Goal: Navigation & Orientation: Find specific page/section

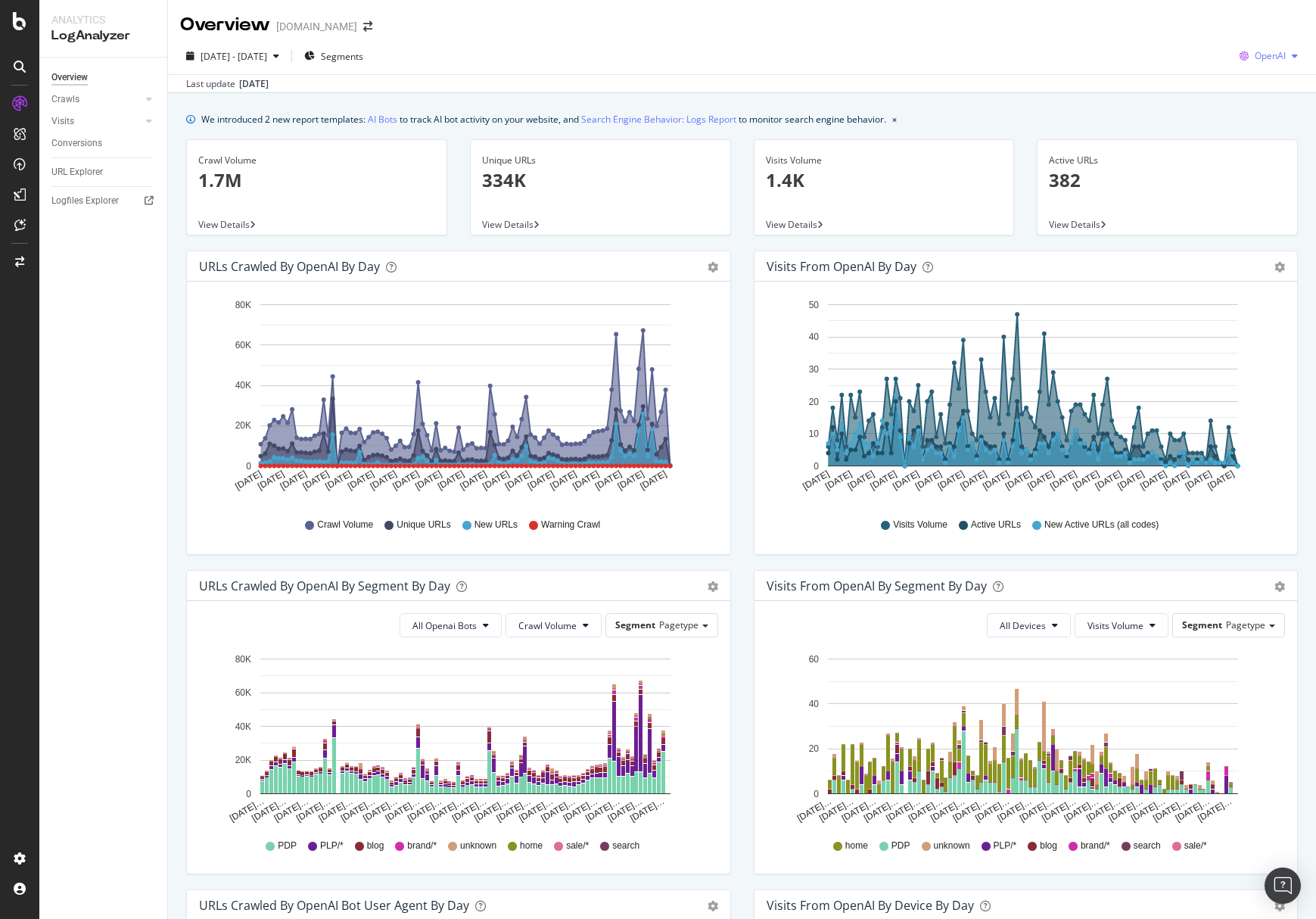
click at [1255, 56] on span "OpenAI" at bounding box center [1269, 55] width 31 height 12
click at [1262, 166] on span "Other AI Bots" at bounding box center [1268, 170] width 56 height 13
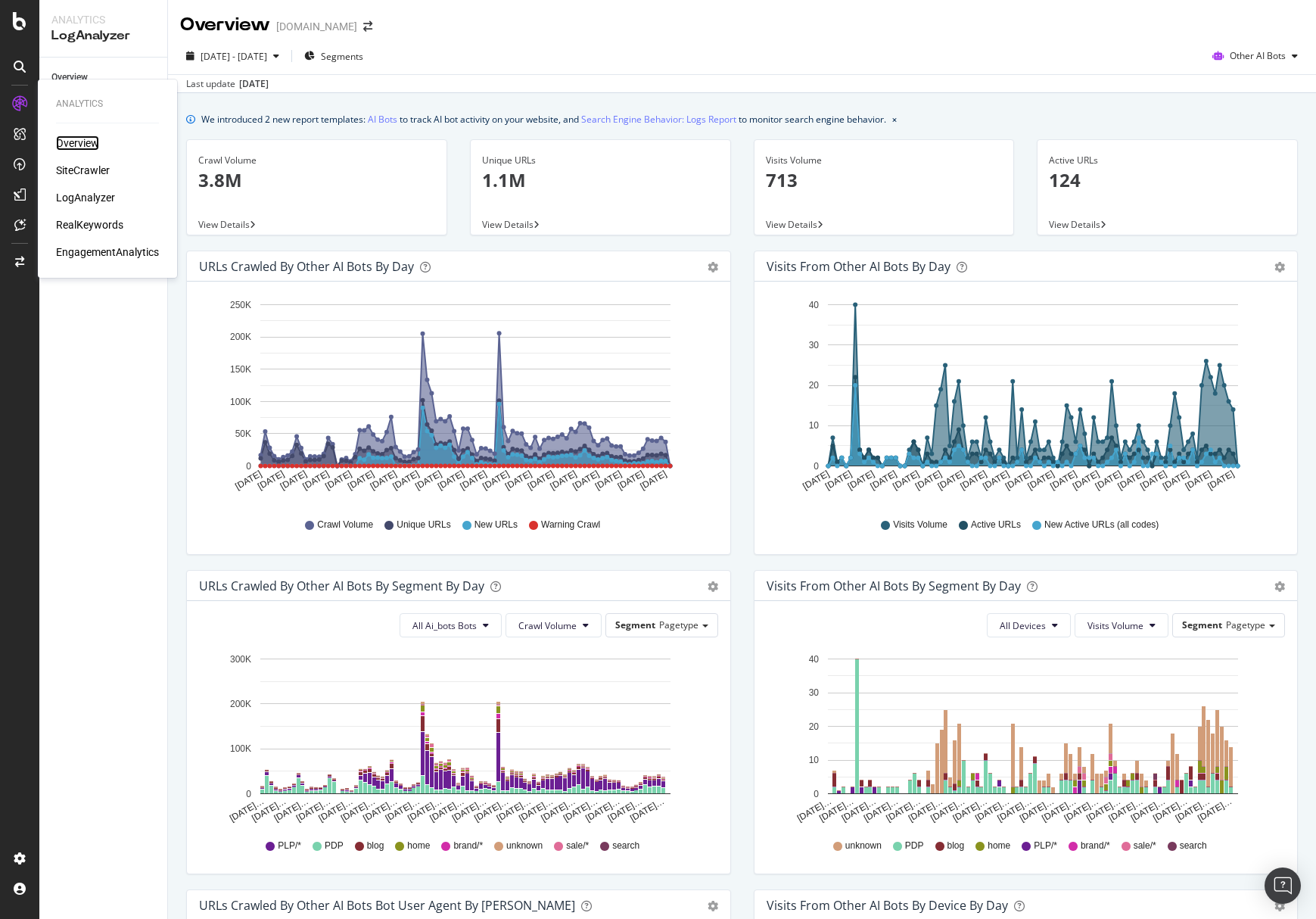
click at [77, 144] on div "Overview" at bounding box center [77, 143] width 43 height 15
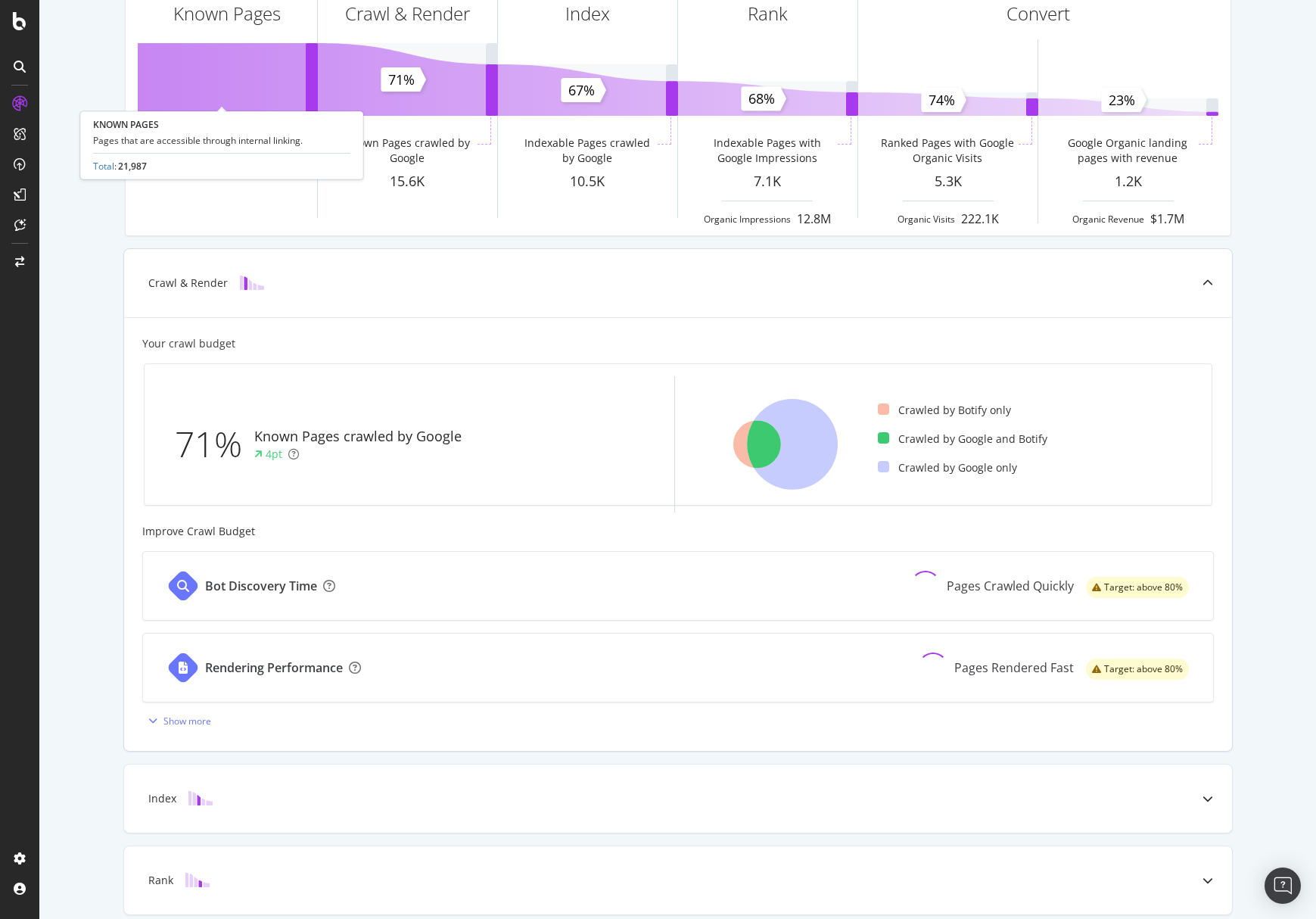
scroll to position [259, 0]
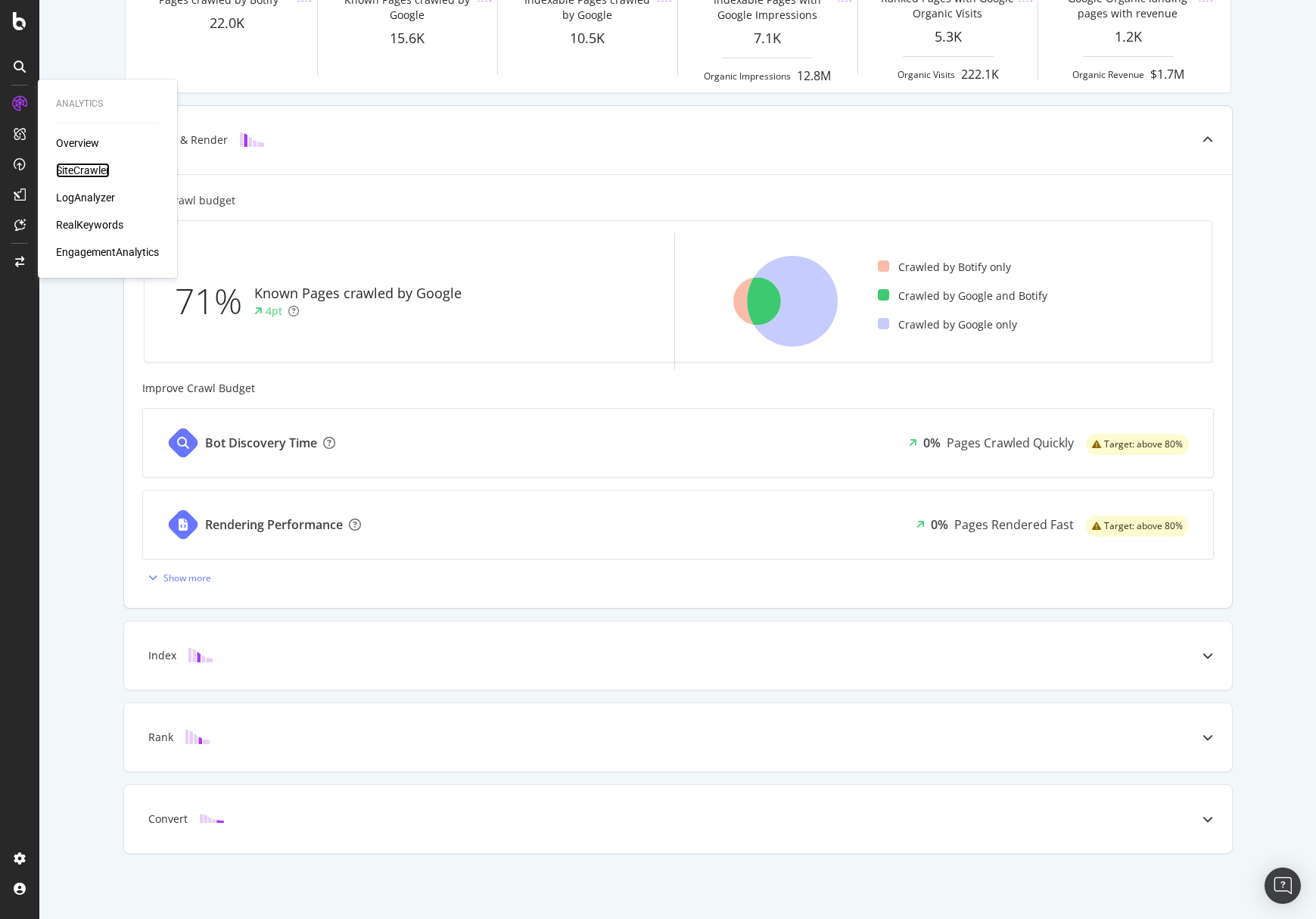
click at [101, 173] on div "SiteCrawler" at bounding box center [83, 171] width 53 height 15
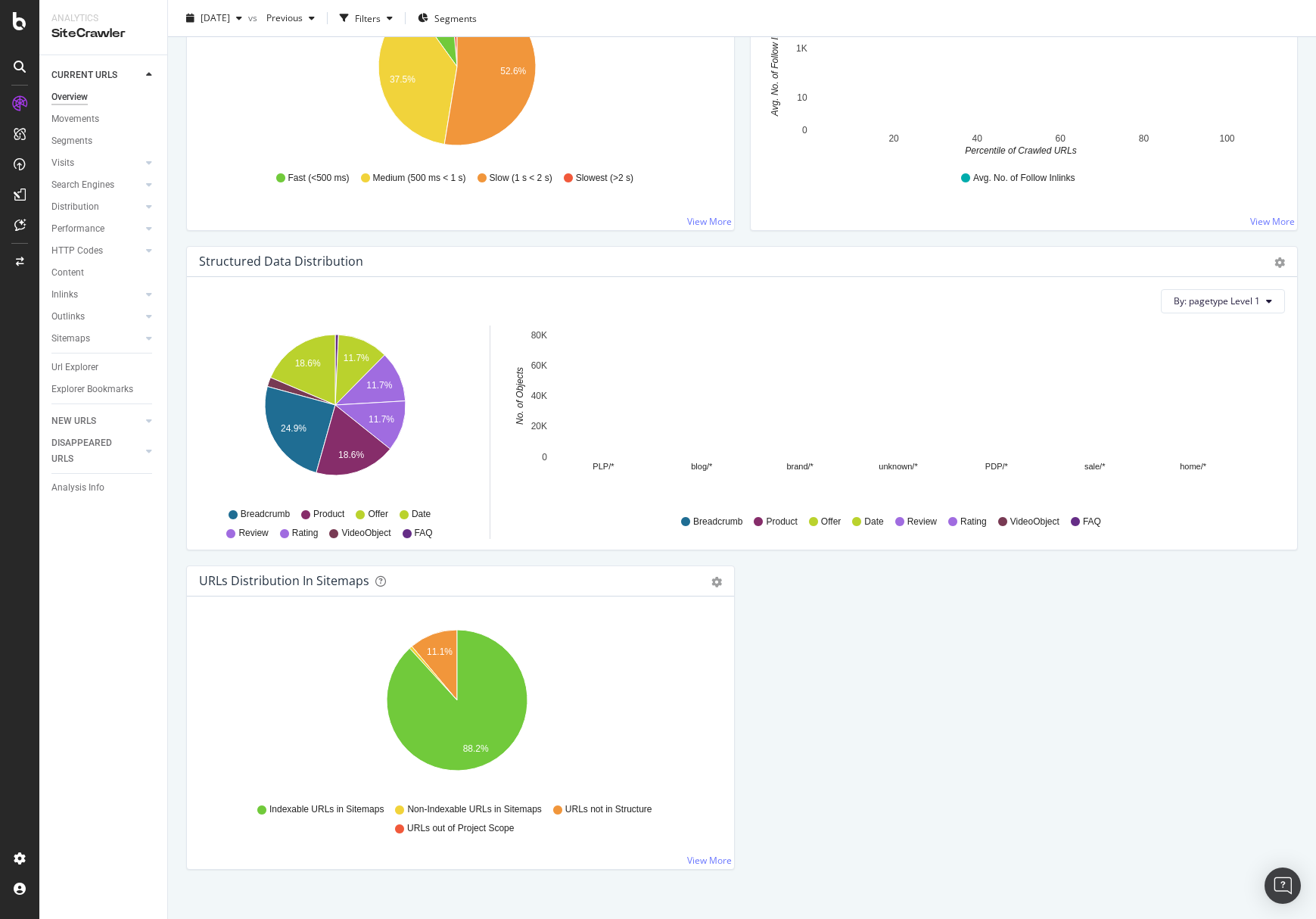
scroll to position [1276, 0]
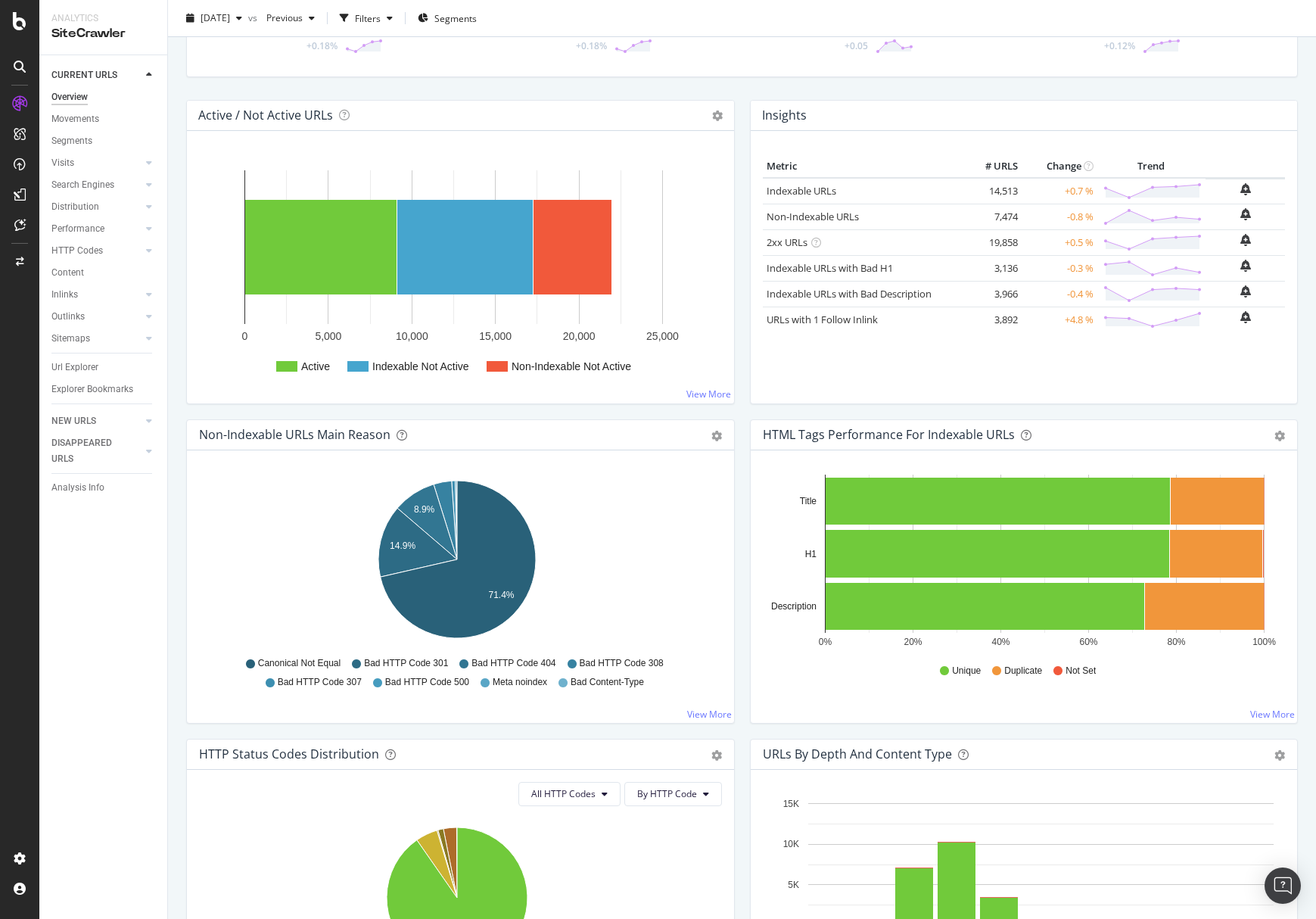
scroll to position [113, 0]
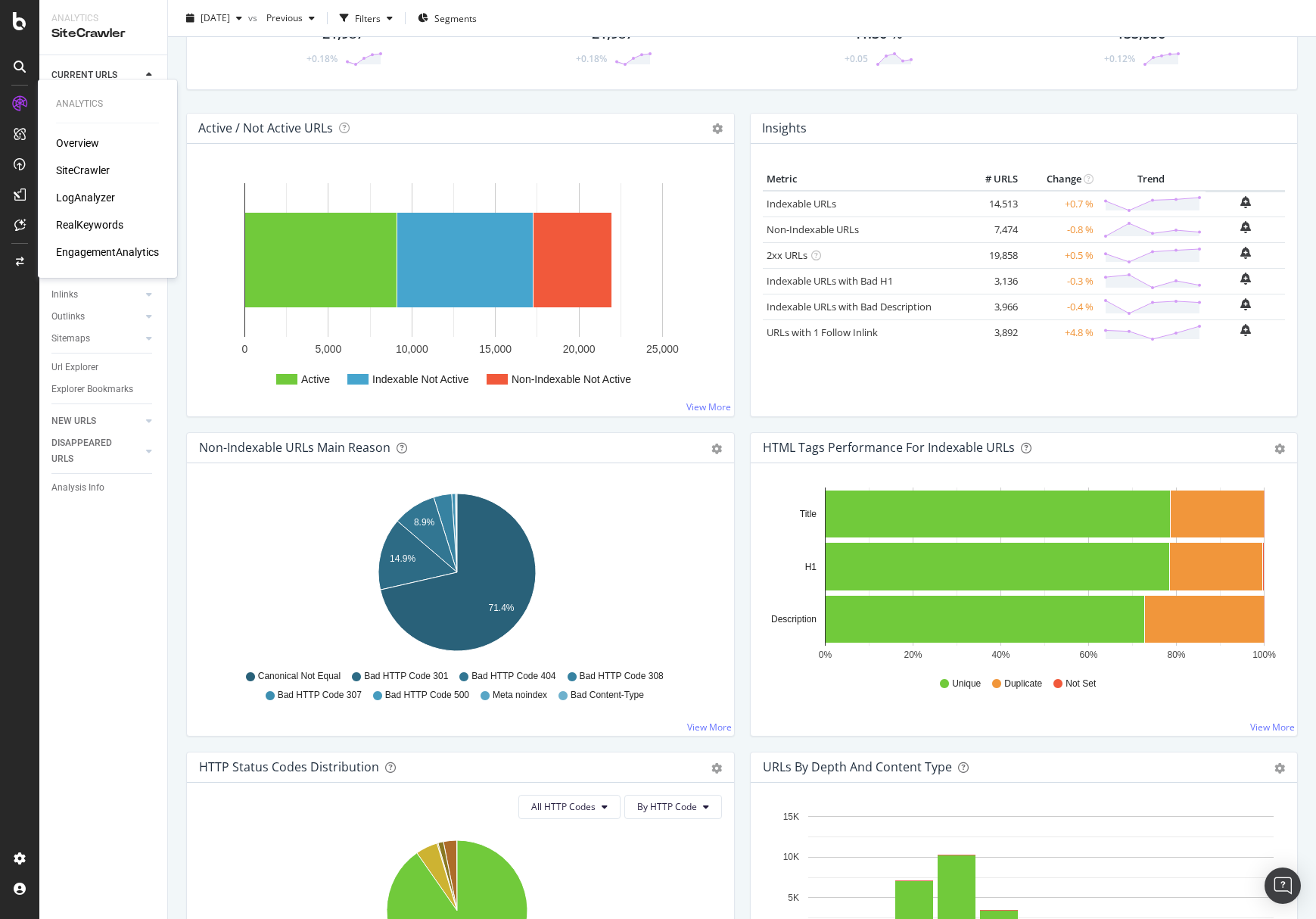
click at [82, 195] on div "LogAnalyzer" at bounding box center [86, 197] width 59 height 15
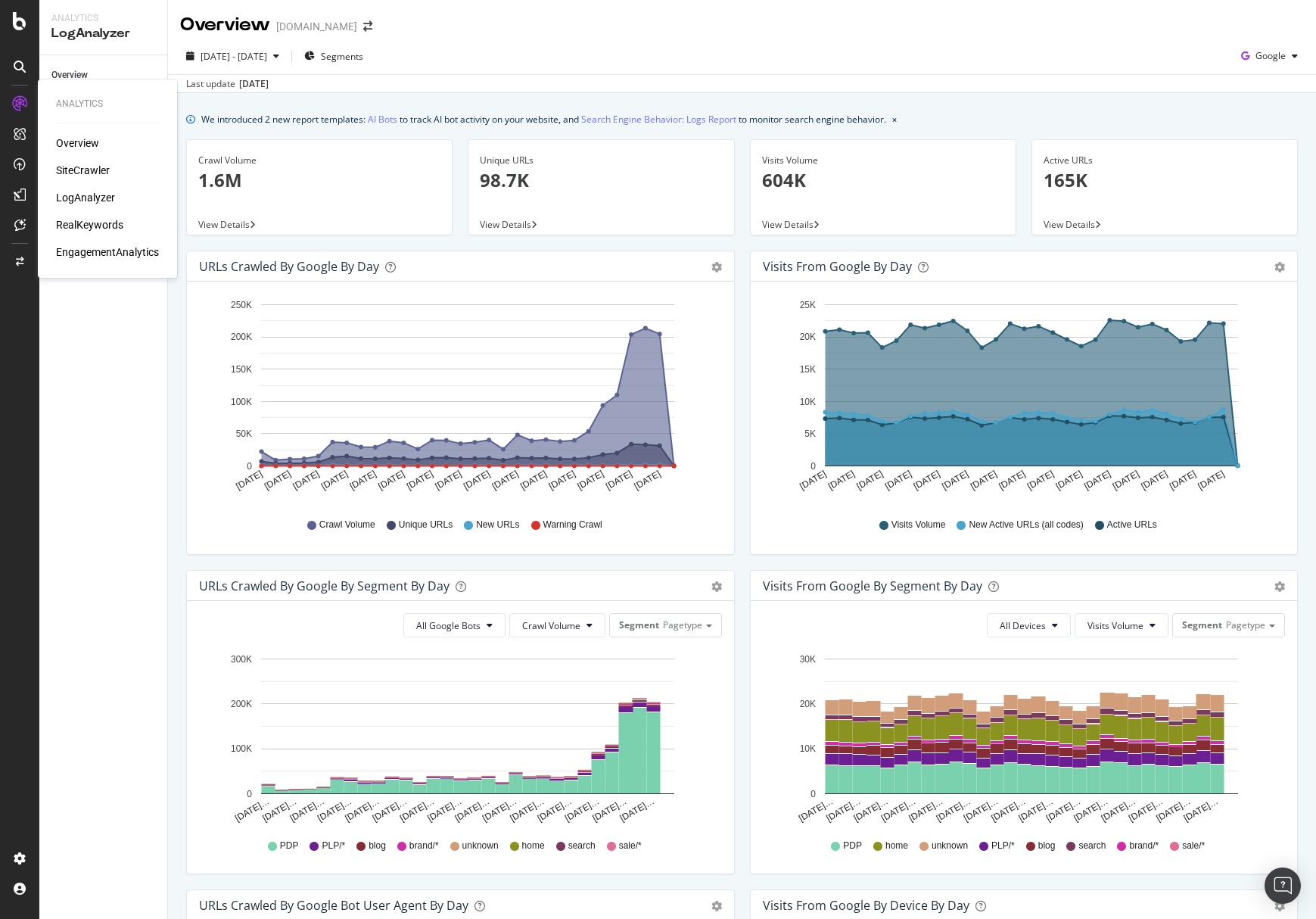
click at [85, 167] on div "SiteCrawler" at bounding box center [83, 171] width 53 height 15
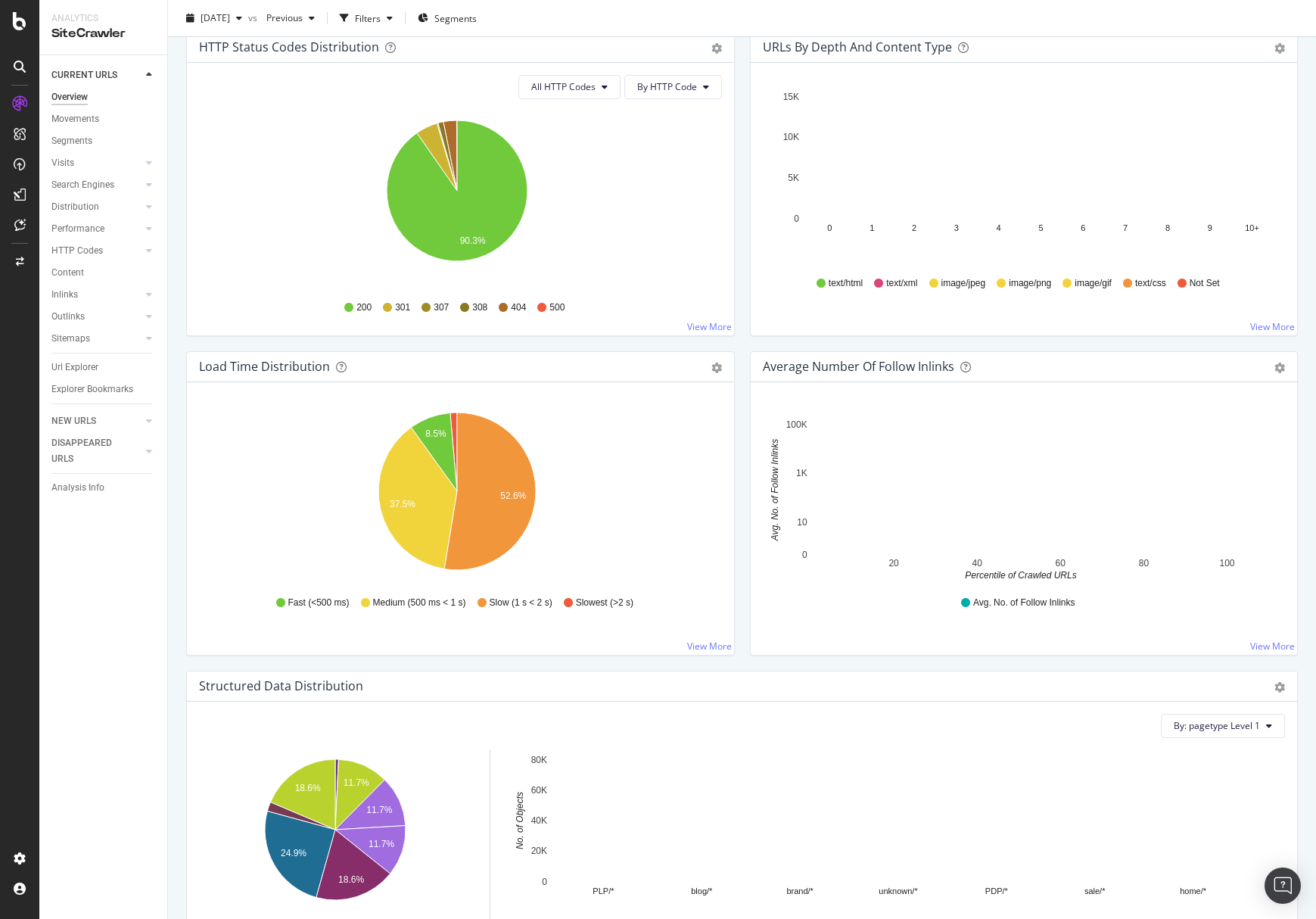
scroll to position [1276, 0]
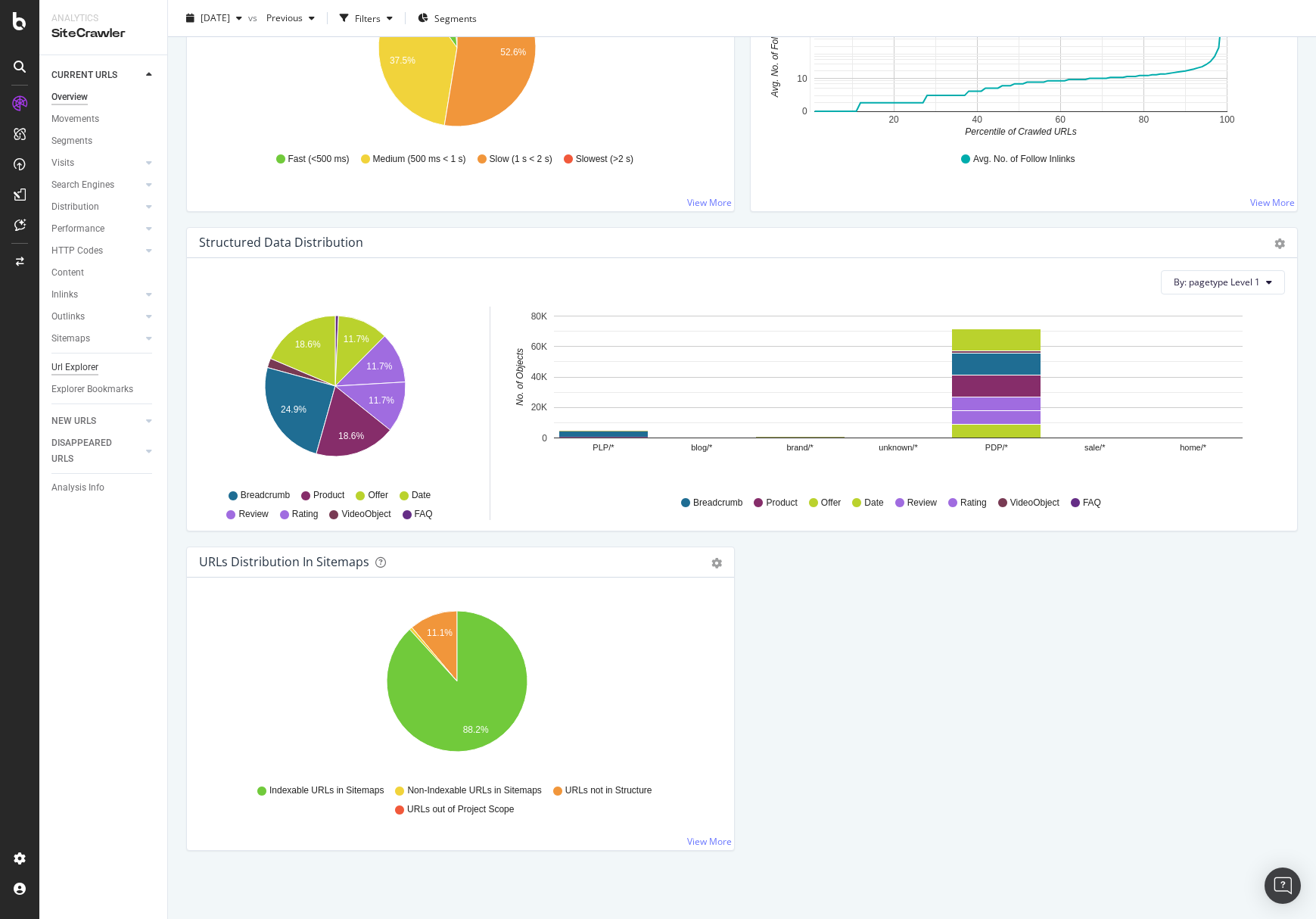
click at [87, 366] on div "Url Explorer" at bounding box center [74, 367] width 47 height 16
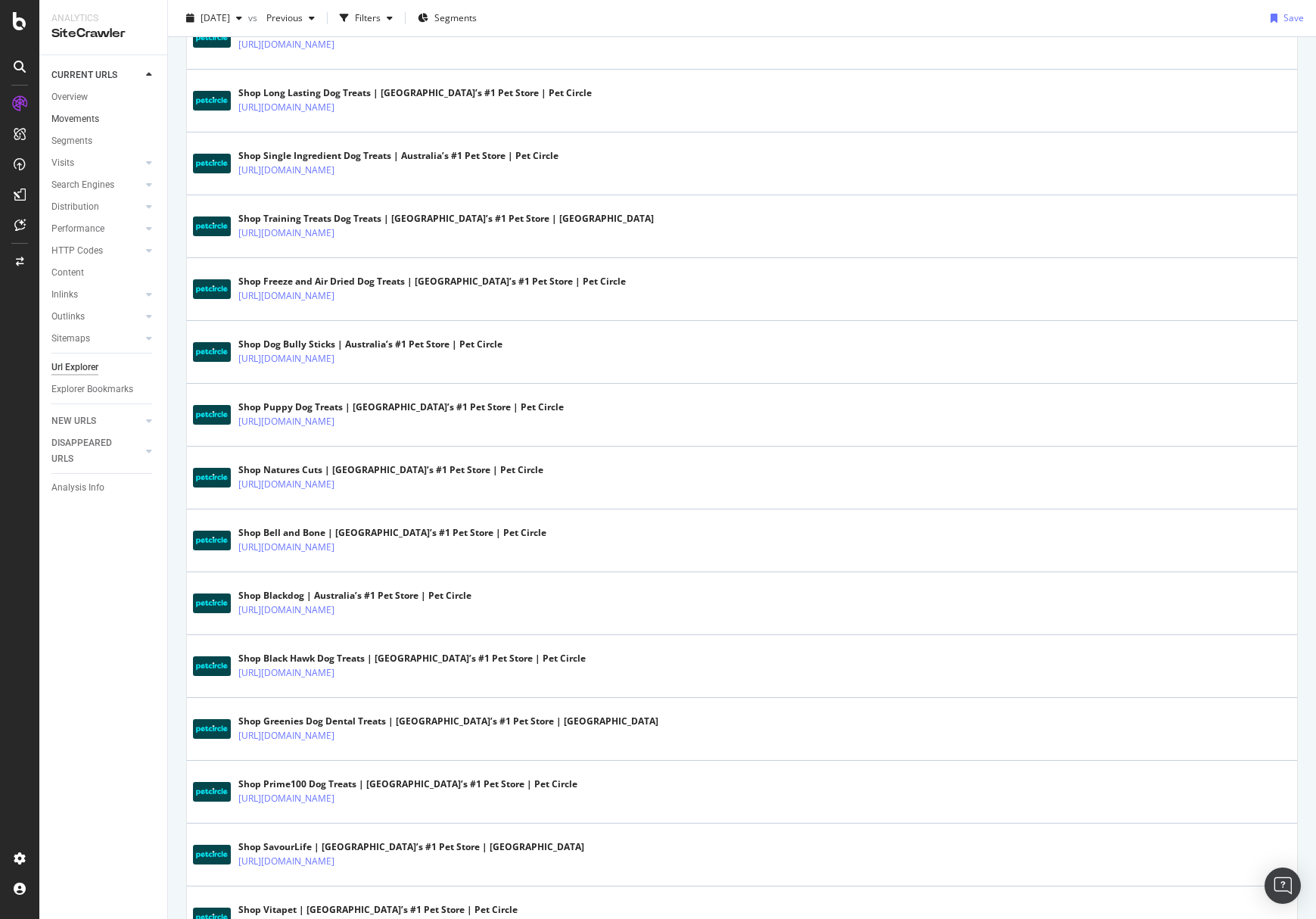
scroll to position [2616, 0]
